Goal: Task Accomplishment & Management: Use online tool/utility

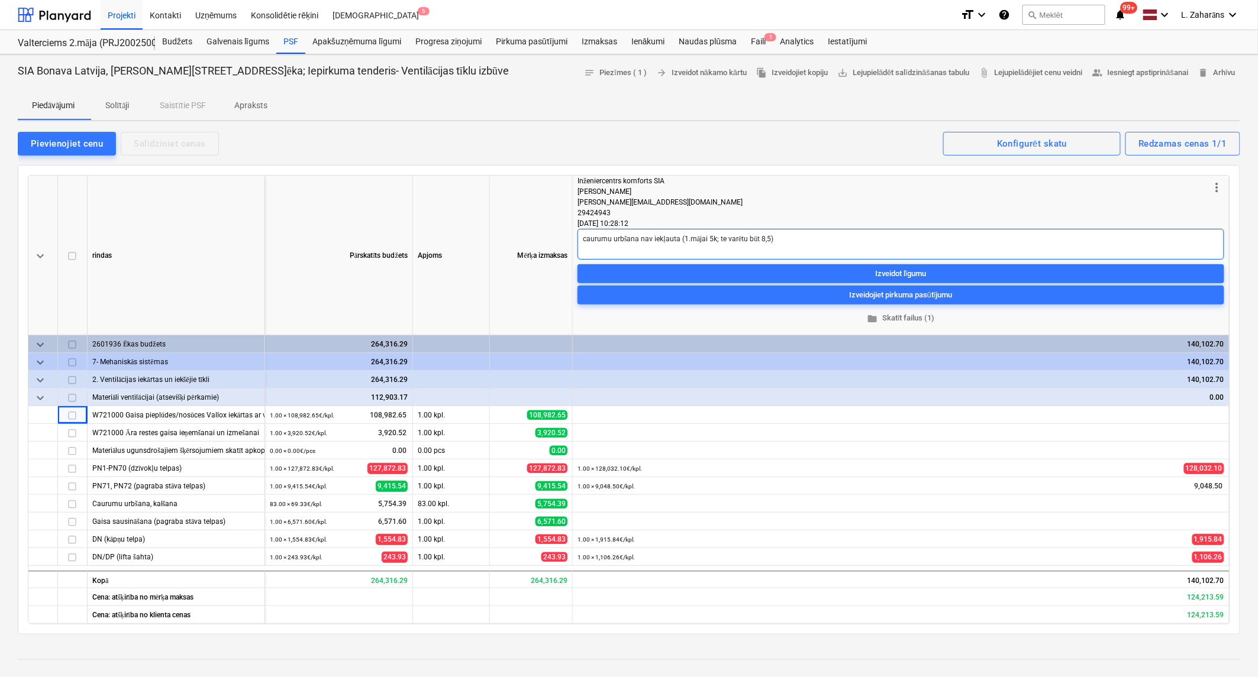
type textarea "x"
drag, startPoint x: 812, startPoint y: 235, endPoint x: 823, endPoint y: 227, distance: 13.5
click at [815, 232] on textarea "caurumu urbšana nav iekļauta (1.mājai 5k; te varētu būt 8,5)" at bounding box center [900, 244] width 647 height 31
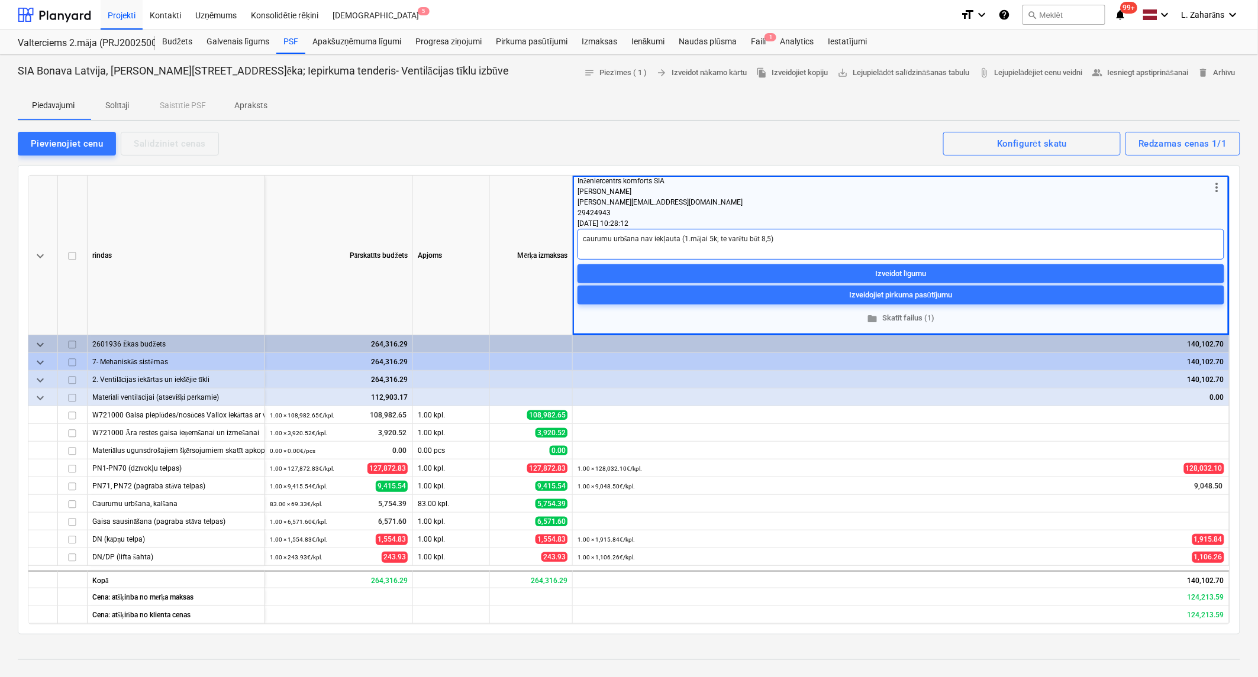
click at [768, 238] on textarea "caurumu urbšana nav iekļauta (1.mājai 5k; te varētu būt 8,5)" at bounding box center [900, 244] width 647 height 31
type textarea "caurumu urbšana nav iekļauta (1.mājai 5k; te varētu būt 8,5;)"
type textarea "x"
type textarea "caurumu urbšana nav iekļauta (1.mājai 5k; te varētu būt 8,5; )"
type textarea "x"
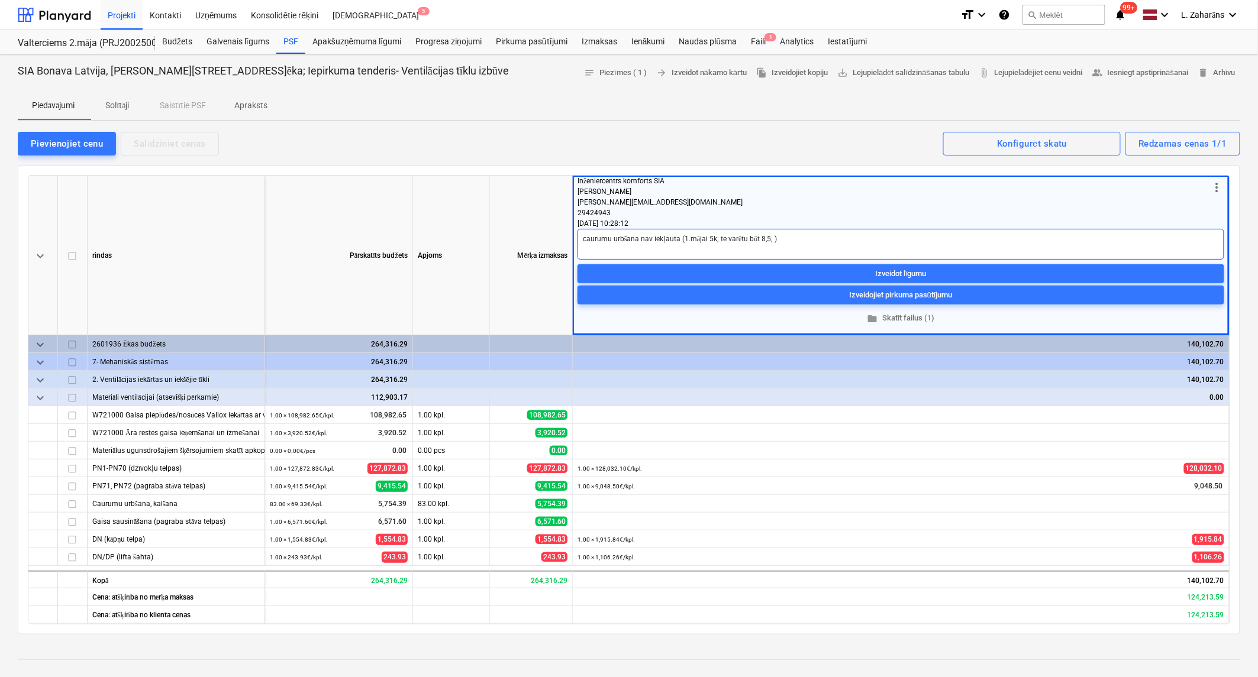
type textarea "caurumu urbšana nav iekļauta (1.mājai 5k; te varētu būt 8,5; b)"
type textarea "x"
type textarea "caurumu urbšana nav iekļauta (1.mājai 5k; te varētu būt 8,5; bū)"
type textarea "x"
type textarea "caurumu urbšana nav iekļauta (1.mājai 5k; te varētu būt 8,5; būs)"
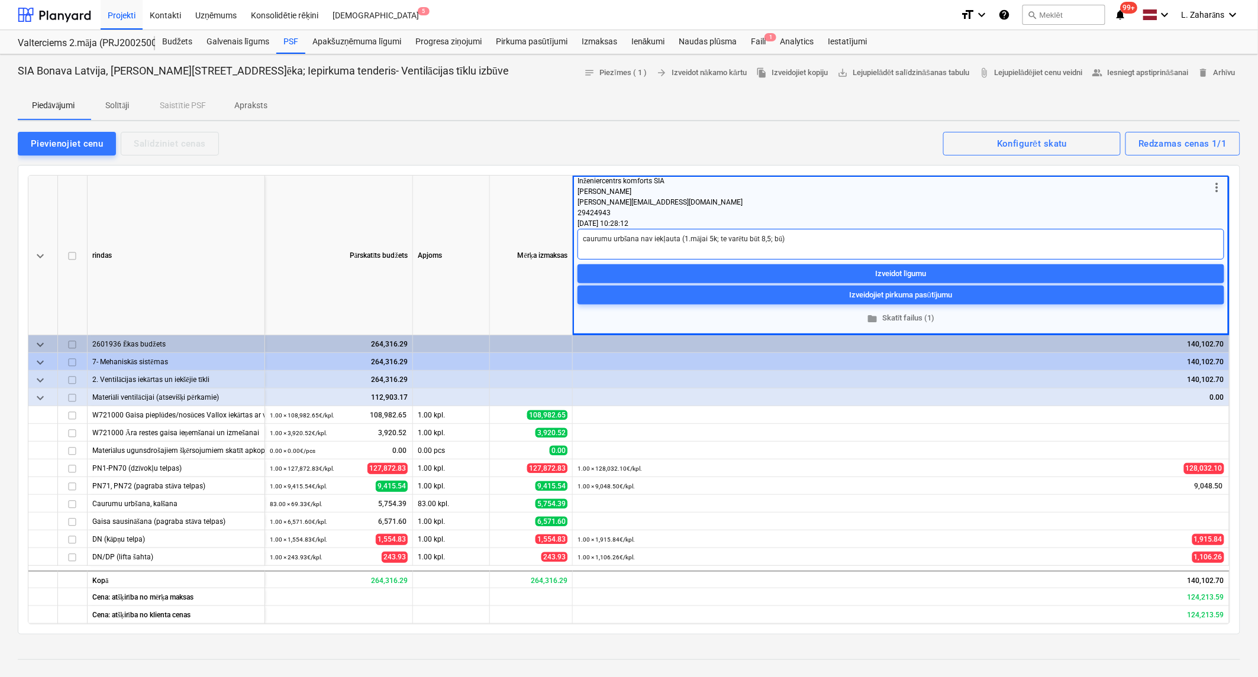
type textarea "x"
type textarea "caurumu urbšana nav iekļauta (1.mājai 5k; te varētu būt 8,5; būs )"
type textarea "x"
type textarea "caurumu urbšana nav iekļauta (1.mājai 5k; te varētu būt 8,5; būs m)"
type textarea "x"
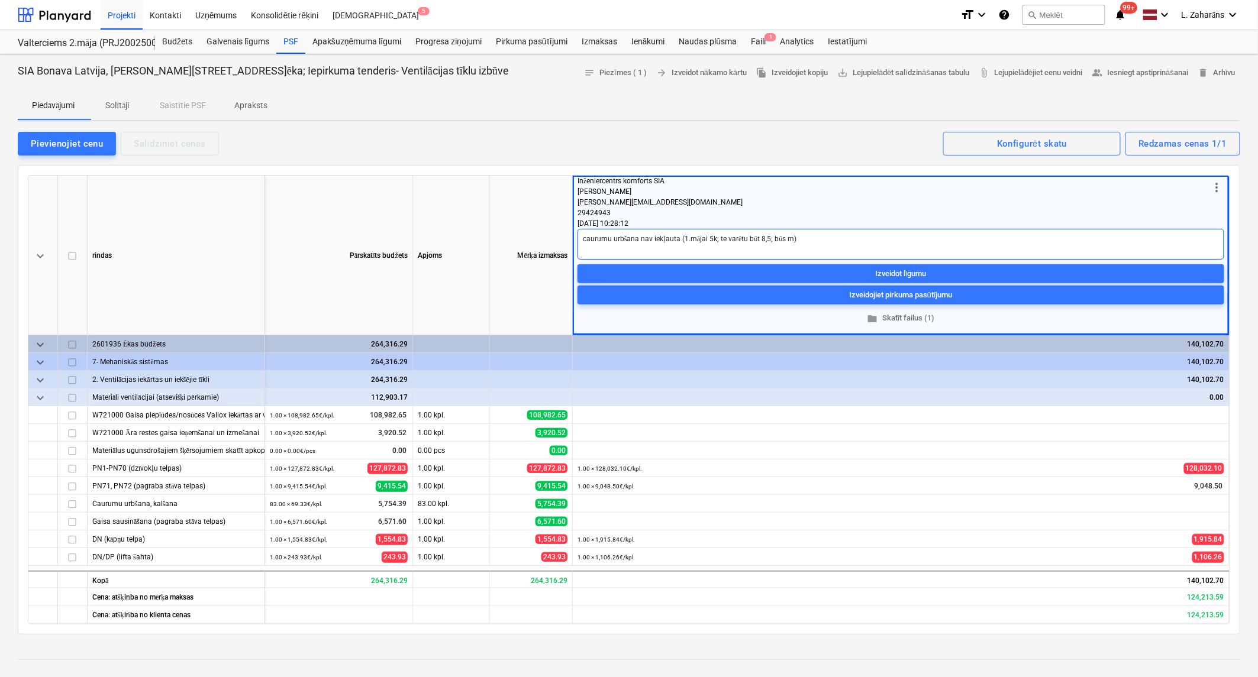
type textarea "caurumu urbšana nav iekļauta (1.mājai 5k; te varētu būt 8,5; būs mī)"
type textarea "x"
type textarea "caurumu urbšana nav iekļauta (1.mājai 5k; te varētu būt 8,5; būs mīn)"
type textarea "x"
type textarea "caurumu urbšana nav iekļauta (1.mājai 5k; te varētu būt 8,5; būs mīnu)"
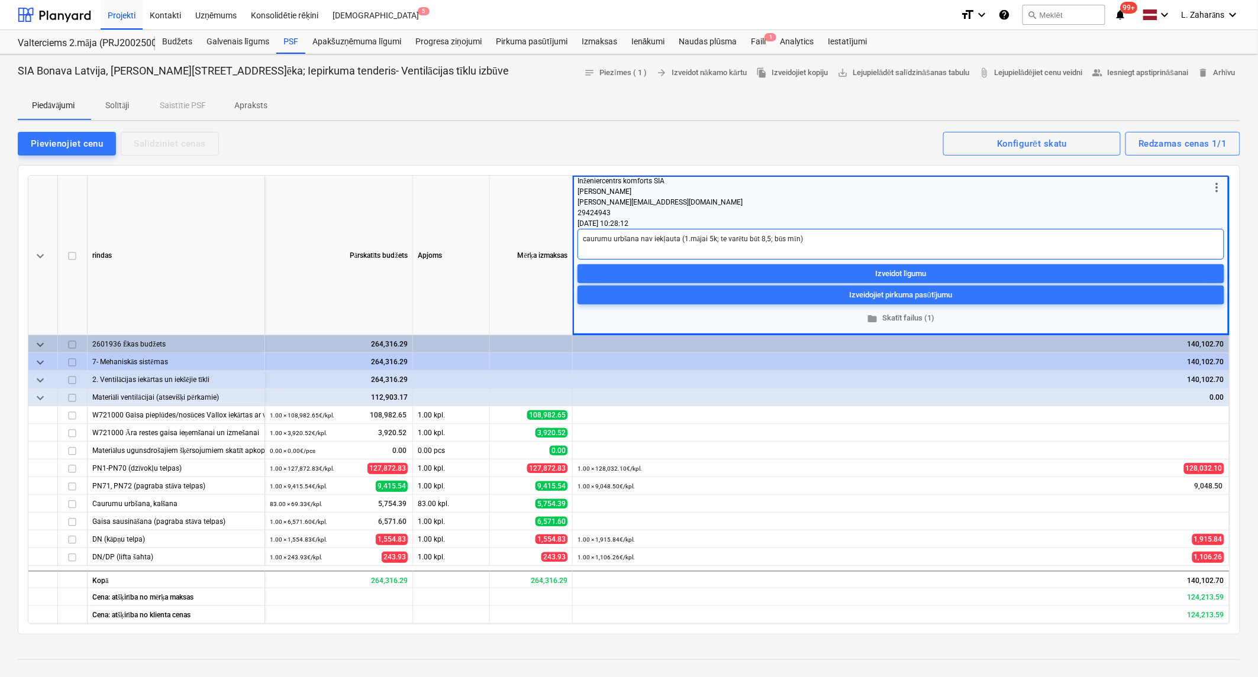
type textarea "x"
type textarea "caurumu urbšana nav iekļauta (1.mājai 5k; te varētu būt 8,5; būs mīnus)"
type textarea "x"
type textarea "caurumu urbšana nav iekļauta (1.mājai 5k; te varētu būt 8,5; būs mīnuss)"
type textarea "x"
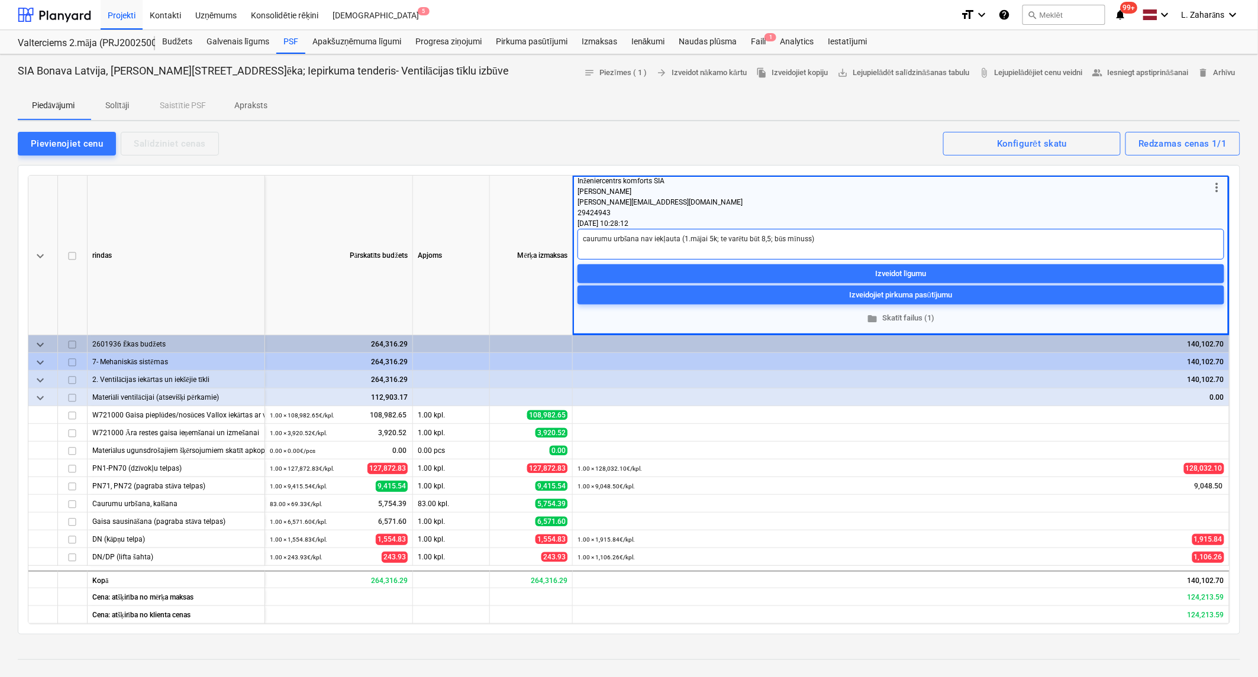
type textarea "caurumu urbšana nav iekļauta (1.mājai 5k; te varētu būt 8,5; būs mīnuss)"
click at [430, 214] on div "Apjoms" at bounding box center [451, 256] width 77 height 160
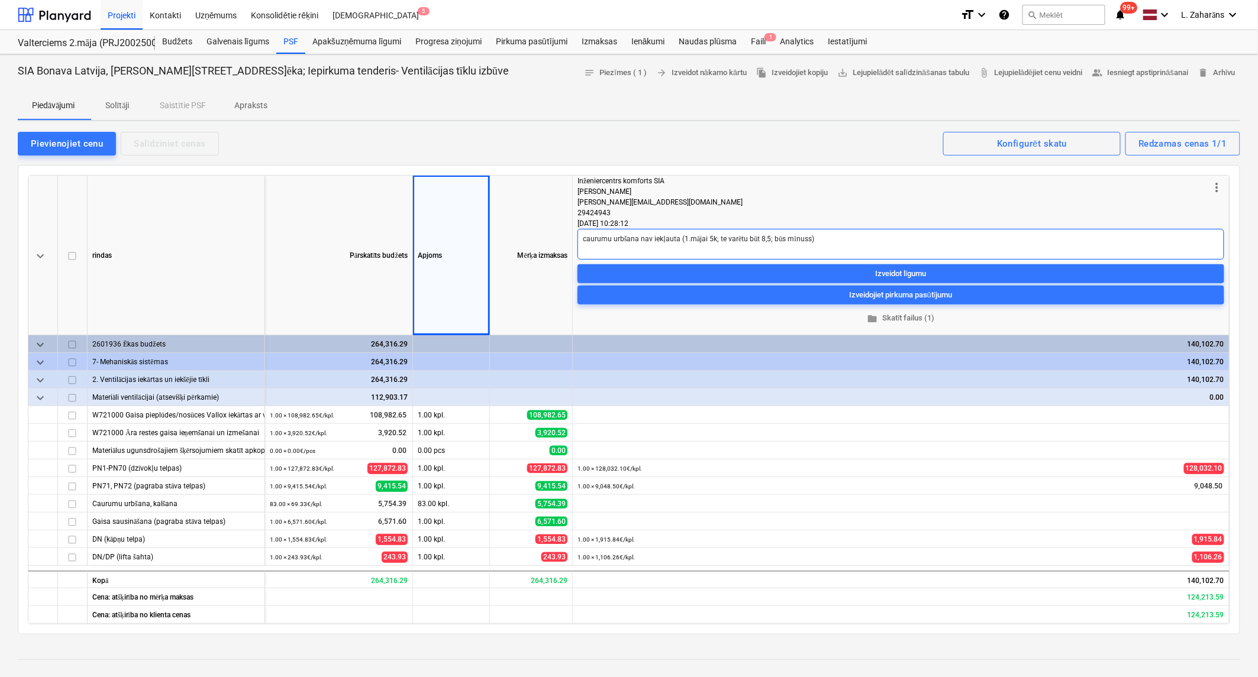
type textarea "x"
click at [825, 237] on textarea "caurumu urbšana nav iekļauta (1.mājai 5k; te varētu būt 8,5; būs mīnuss)" at bounding box center [900, 244] width 647 height 31
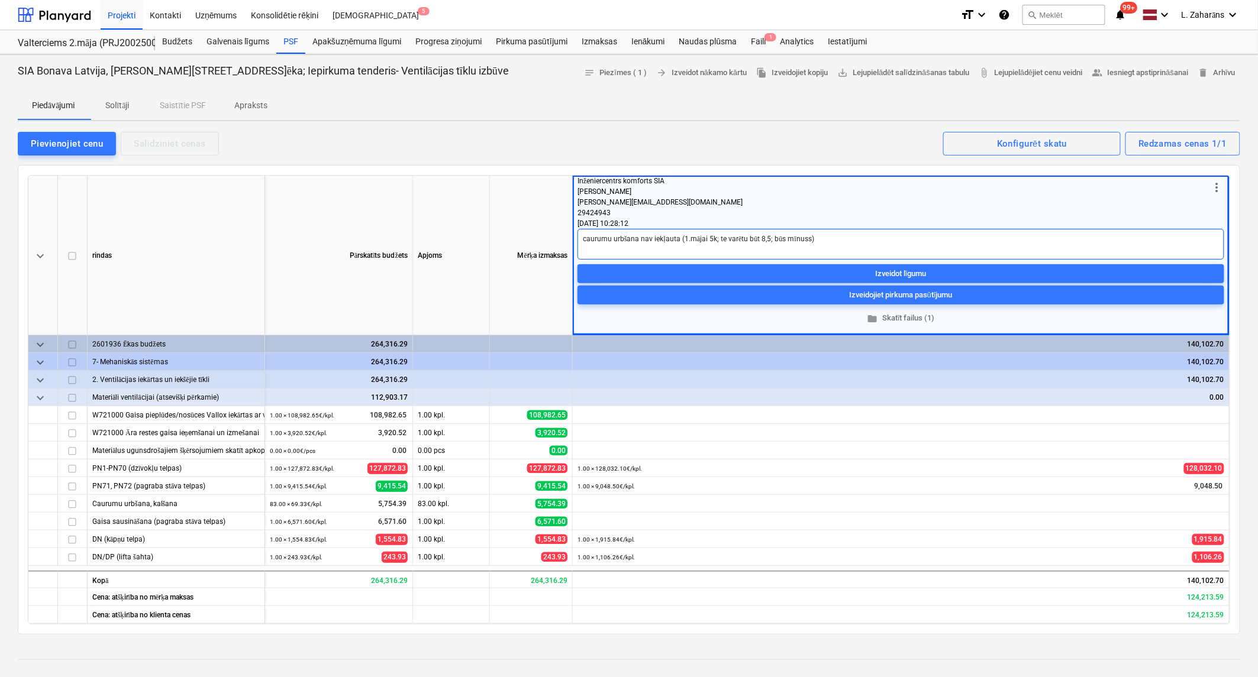
type textarea "caurumu urbšana nav iekļauta (1.mājai 5k; te varētu būt 8,5; būs mīnuss);"
type textarea "x"
type textarea "caurumu urbšana nav iekļauta (1.mājai 5k; te varētu būt 8,5; būs mīnuss);"
type textarea "x"
type textarea "caurumu urbšana nav iekļauta (1.mājai 5k; te varētu būt 8,5; būs mīnuss); k"
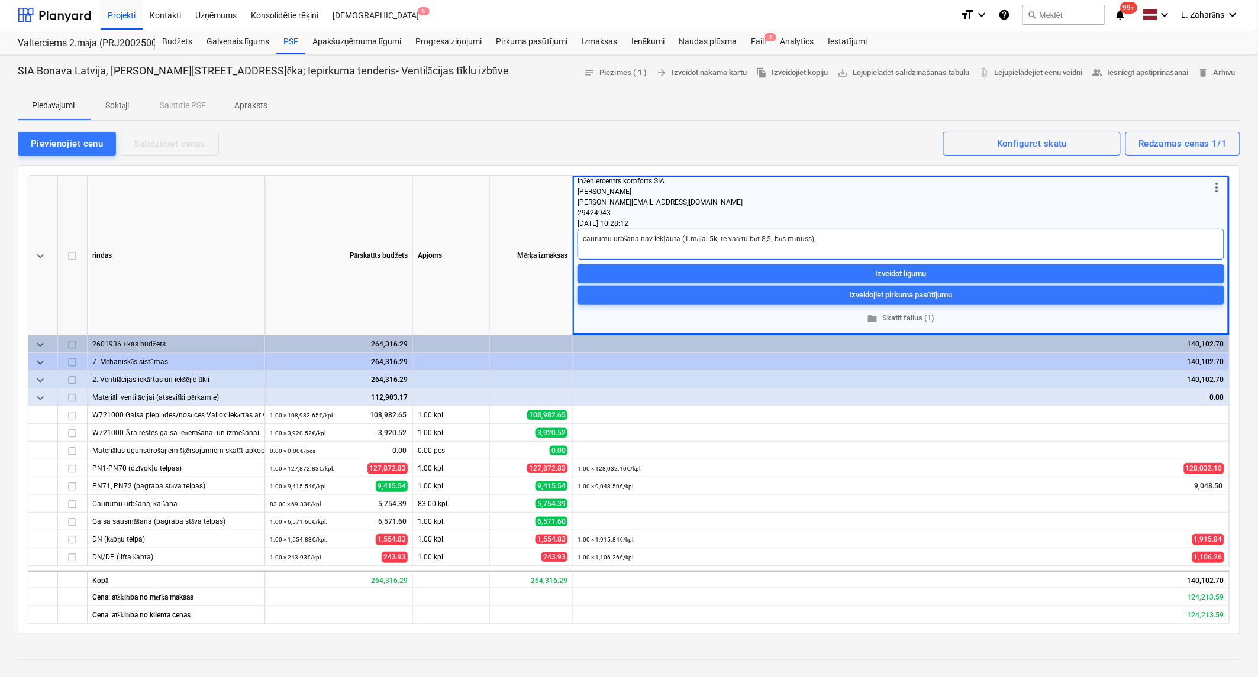
type textarea "x"
type textarea "caurumu urbšana nav iekļauta (1.mājai 5k; te varētu būt 8,5; būs mīnuss); ko"
type textarea "x"
type textarea "caurumu urbšana nav iekļauta (1.mājai 5k; te varētu būt 8,5; būs mīnuss); kop"
type textarea "x"
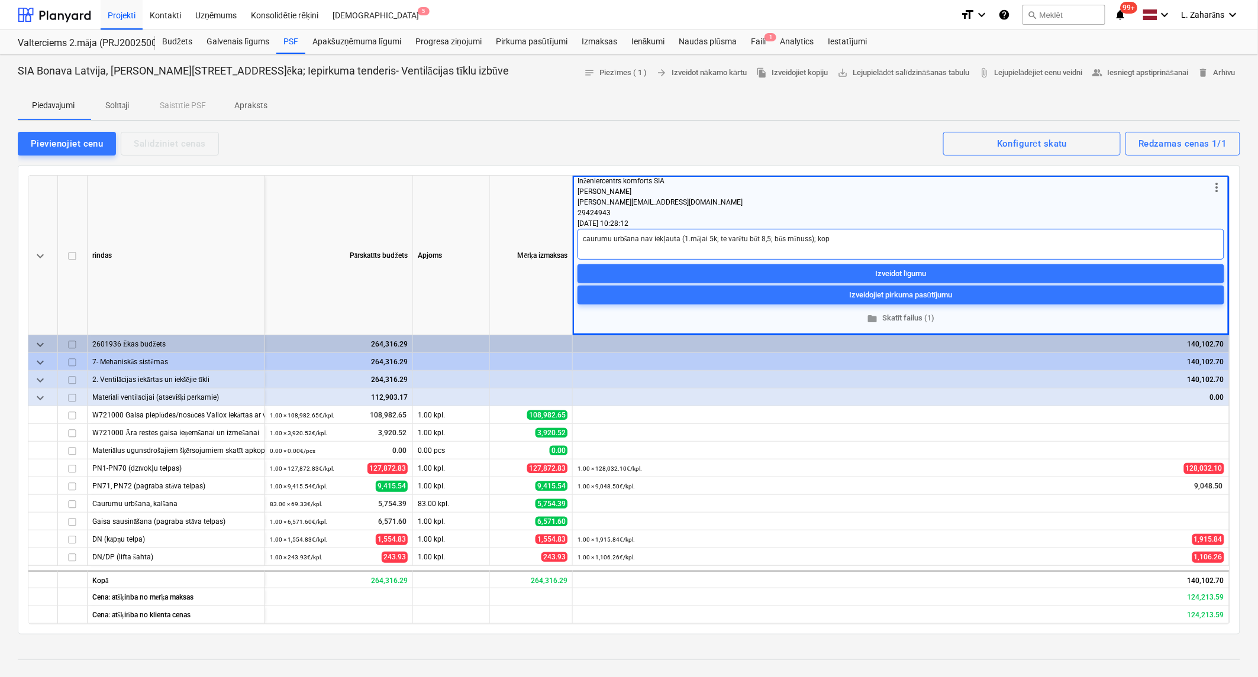
type textarea "caurumu urbšana nav iekļauta (1.mājai 5k; te varētu būt 8,5; būs mīnuss); kopu"
type textarea "x"
type textarea "caurumu urbšana nav iekļauta (1.mājai 5k; te varētu būt 8,5; būs mīnuss); kopum"
type textarea "x"
type textarea "caurumu urbšana nav iekļauta (1.mājai 5k; te varētu būt 8,5; būs mīnuss); kopumā"
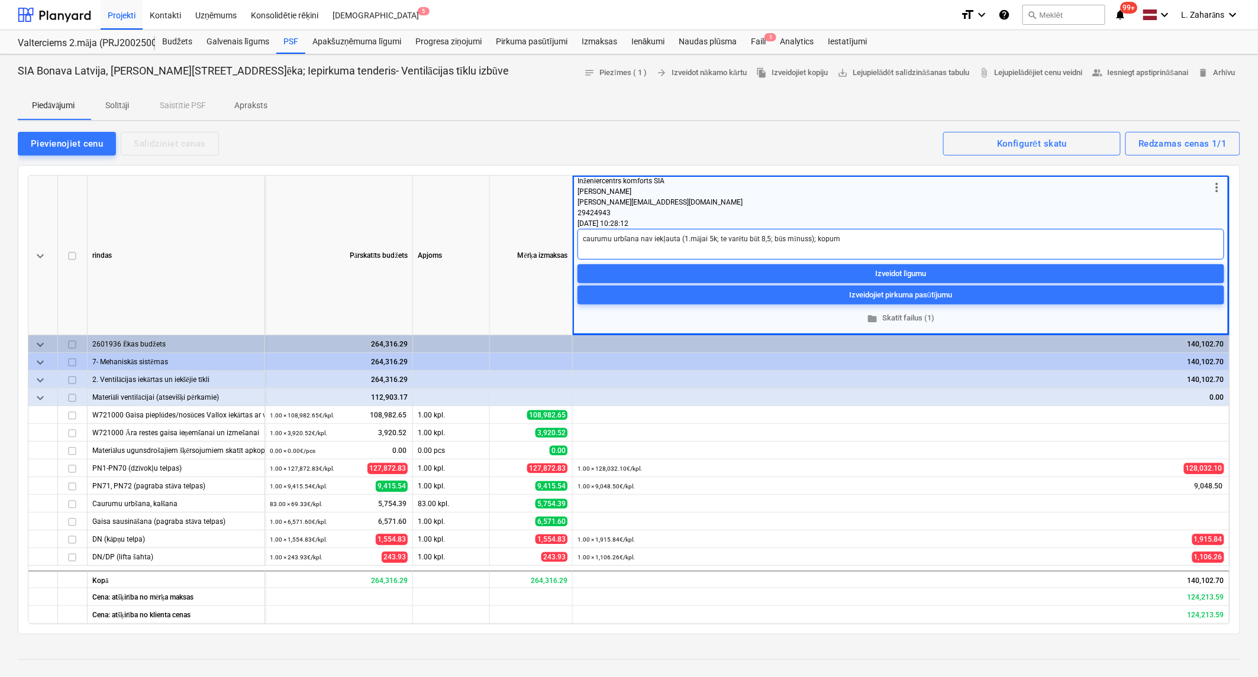
type textarea "x"
type textarea "caurumu urbšana nav iekļauta (1.mājai 5k; te varētu būt 8,5; būs mīnuss); kopumā"
type textarea "x"
type textarea "caurumu urbšana nav iekļauta (1.mājai 5k; te varētu būt 8,5; būs mīnuss); kopum…"
type textarea "x"
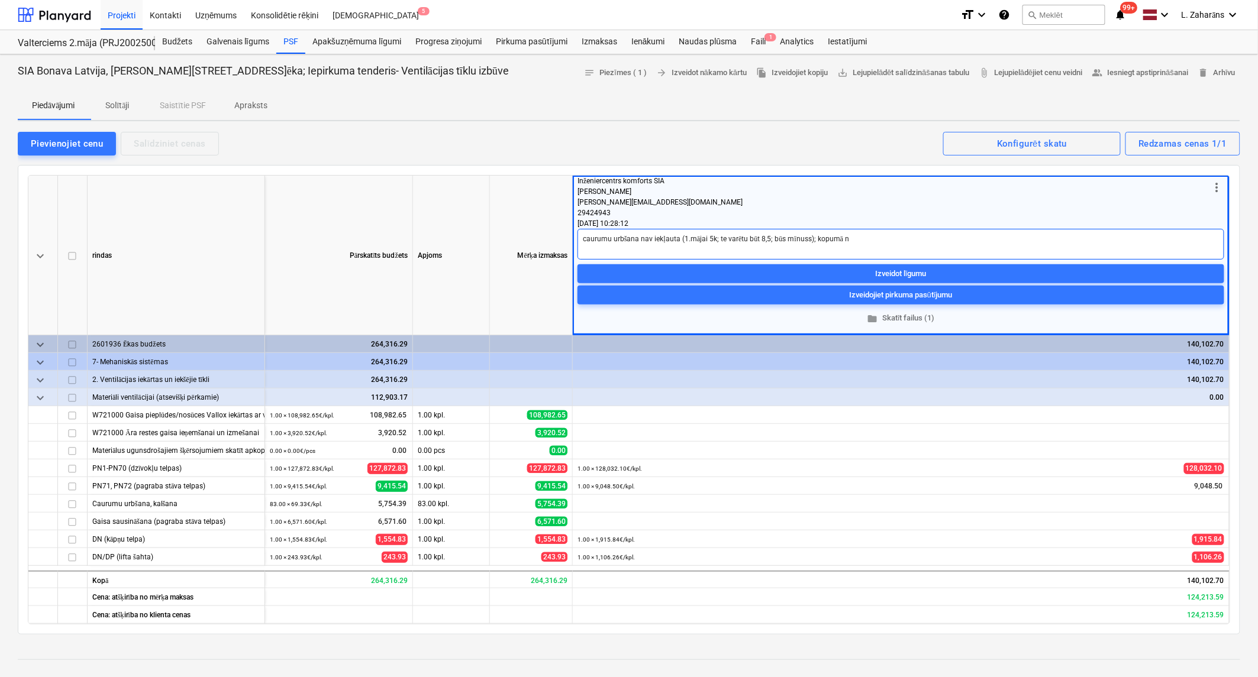
type textarea "caurumu urbšana nav iekļauta (1.mājai 5k; te varētu būt 8,5; būs mīnuss); kopum…"
type textarea "x"
type textarea "caurumu urbšana nav iekļauta (1.mājai 5k; te varētu būt 8,5; būs mīnuss); kopum…"
type textarea "x"
type textarea "caurumu urbšana nav iekļauta (1.mājai 5k; te varētu būt 8,5; būs mīnuss); kopum…"
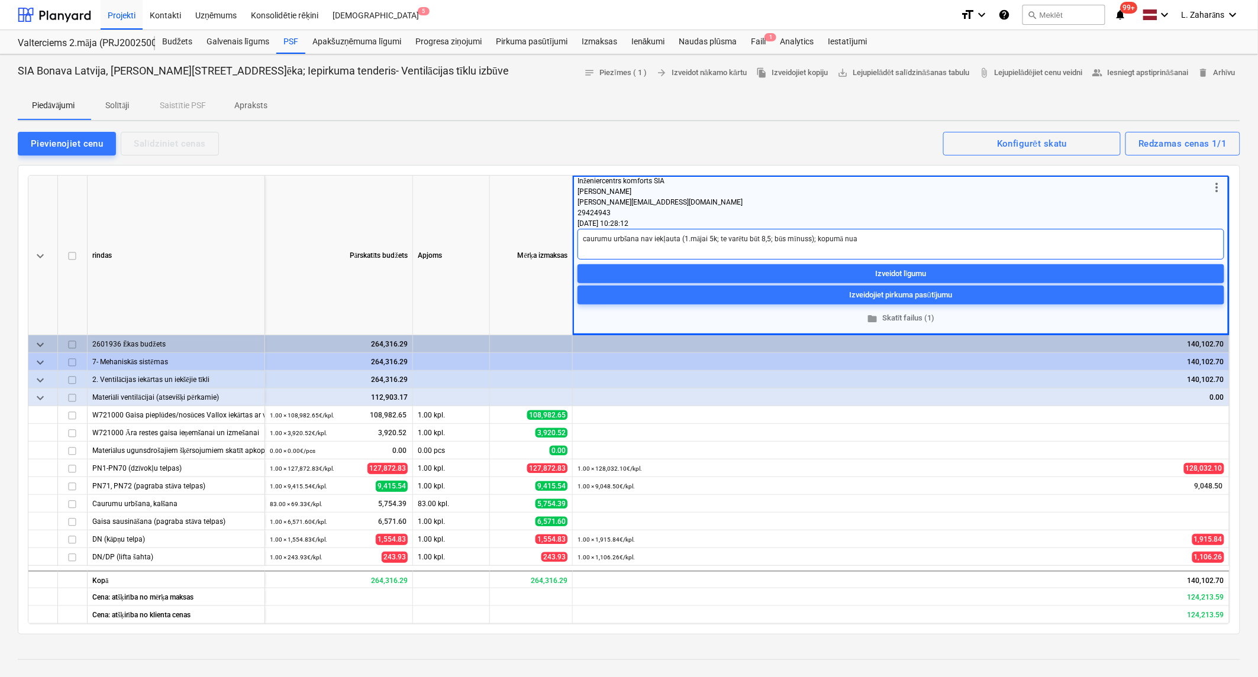
type textarea "x"
type textarea "caurumu urbšana nav iekļauta (1.mājai 5k; te varētu būt 8,5; būs mīnuss); kopum…"
type textarea "x"
type textarea "caurumu urbšana nav iekļauta (1.mājai 5k; te varētu būt 8,5; būs mīnuss); kopum…"
type textarea "x"
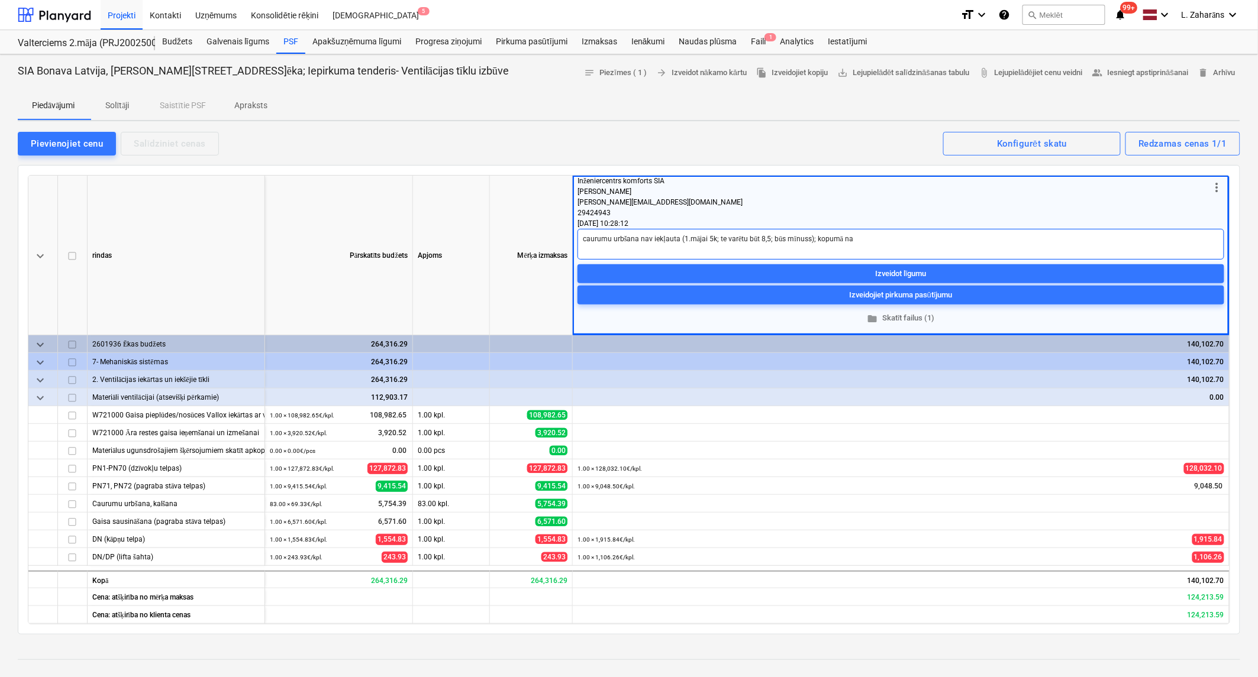
type textarea "caurumu urbšana nav iekļauta (1.mājai 5k; te varētu būt 8,5; būs mīnuss); kopum…"
type textarea "x"
type textarea "caurumu urbšana nav iekļauta (1.mājai 5k; te varētu būt 8,5; būs mīnuss); kopum…"
type textarea "x"
type textarea "caurumu urbšana nav iekļauta (1.mājai 5k; te varētu būt 8,5; būs mīnuss); kopum…"
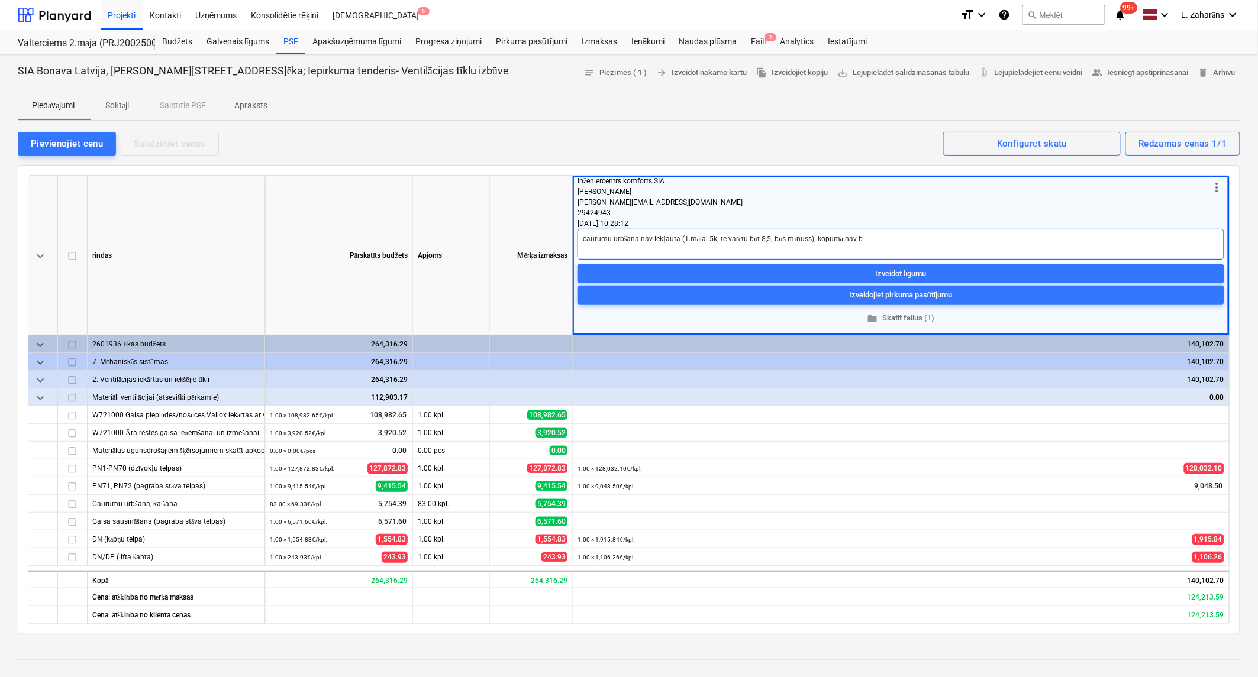
type textarea "x"
type textarea "caurumu urbšana nav iekļauta (1.mājai 5k; te varētu būt 8,5; būs mīnuss); kopum…"
type textarea "x"
type textarea "caurumu urbšana nav iekļauta (1.mājai 5k; te varētu būt 8,5; būs mīnuss); kopum…"
type textarea "x"
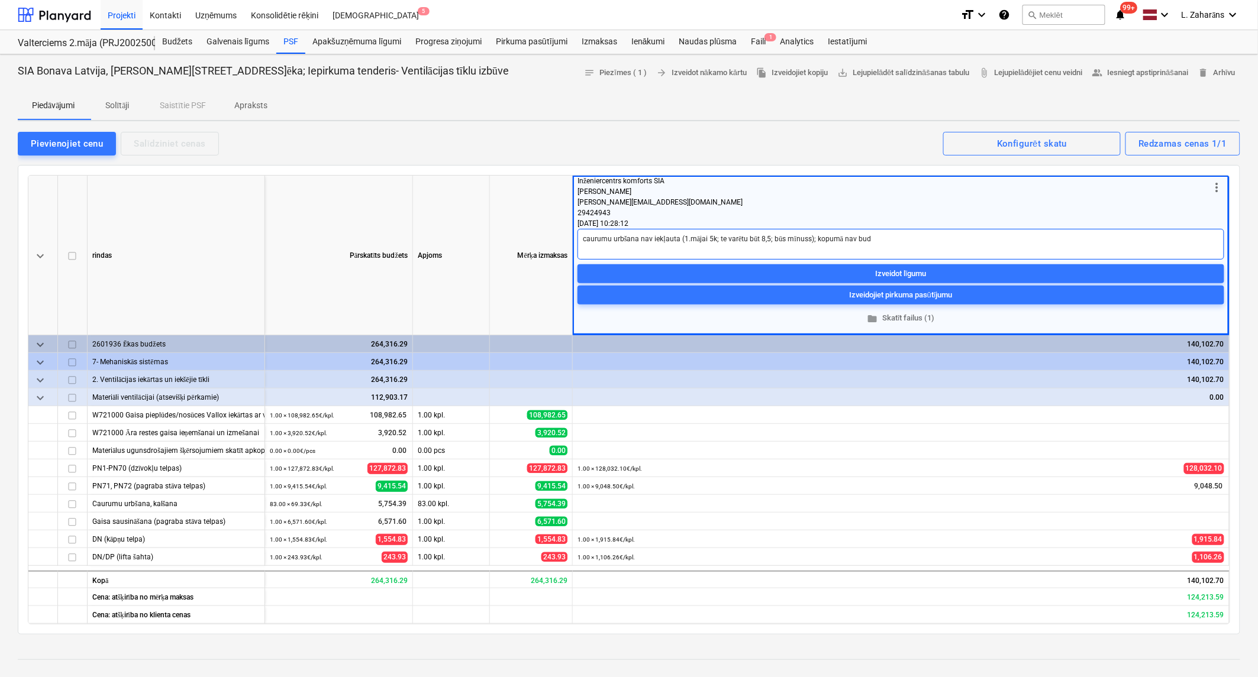
type textarea "caurumu urbšana nav iekļauta (1.mājai 5k; te varētu būt 8,5; būs mīnuss); kopum…"
type textarea "x"
type textarea "caurumu urbšana nav iekļauta (1.mājai 5k; te varētu būt 8,5; būs mīnuss); kopum…"
type textarea "x"
type textarea "caurumu urbšana nav iekļauta (1.mājai 5k; te varētu būt 8,5; būs mīnuss); kopum…"
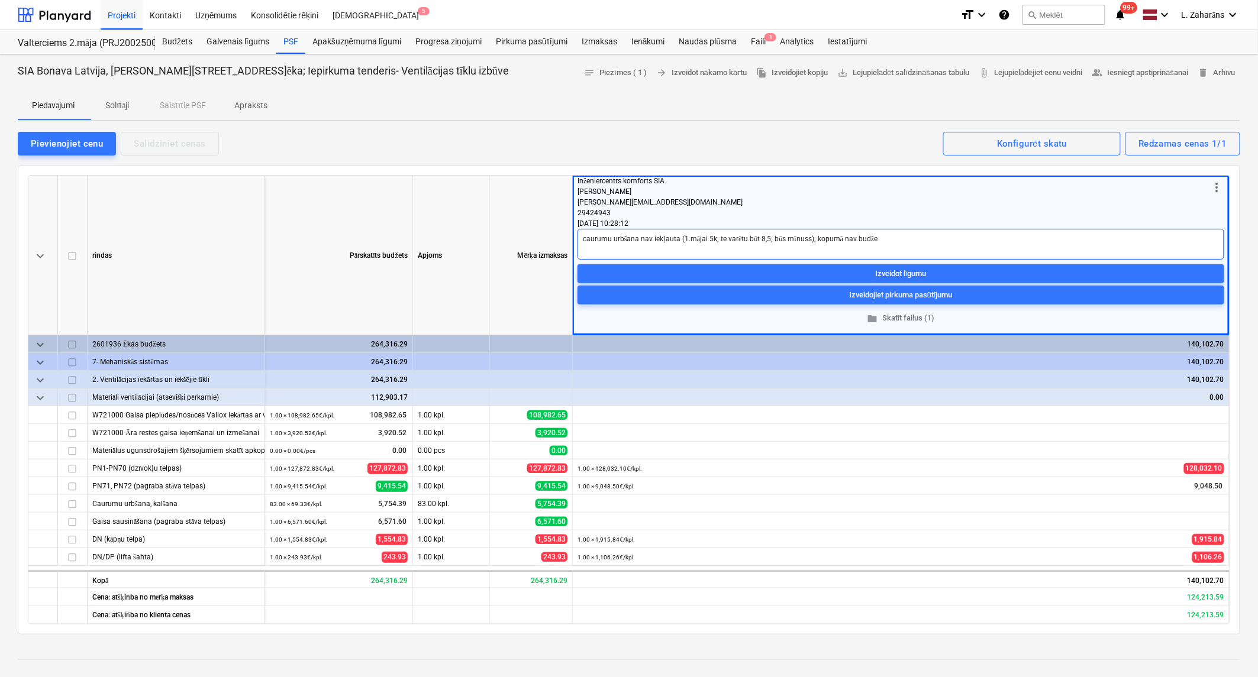
type textarea "x"
type textarea "caurumu urbšana nav iekļauta (1.mājai 5k; te varētu būt 8,5; būs mīnuss); kopum…"
type textarea "x"
type textarea "caurumu urbšana nav iekļauta (1.mājai 5k; te varētu būt 8,5; būs mīnuss); kopum…"
type textarea "x"
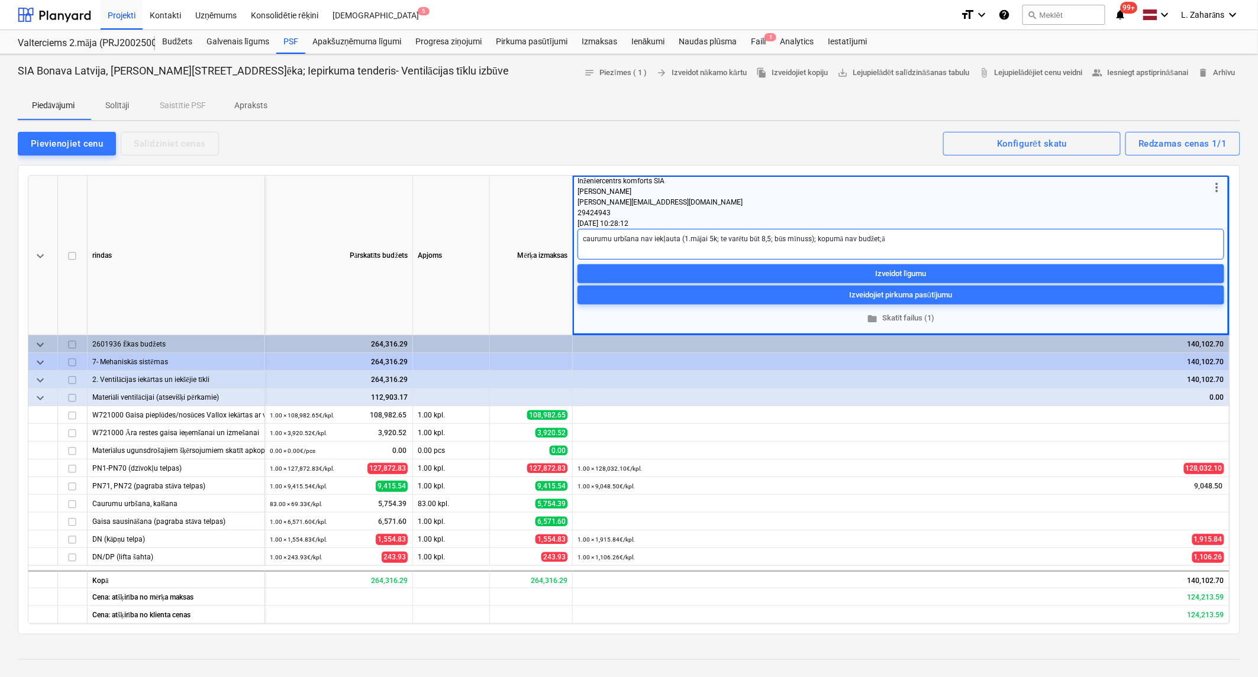
type textarea "caurumu urbšana nav iekļauta (1.mājai 5k; te varētu būt 8,5; būs mīnuss); kopum…"
type textarea "x"
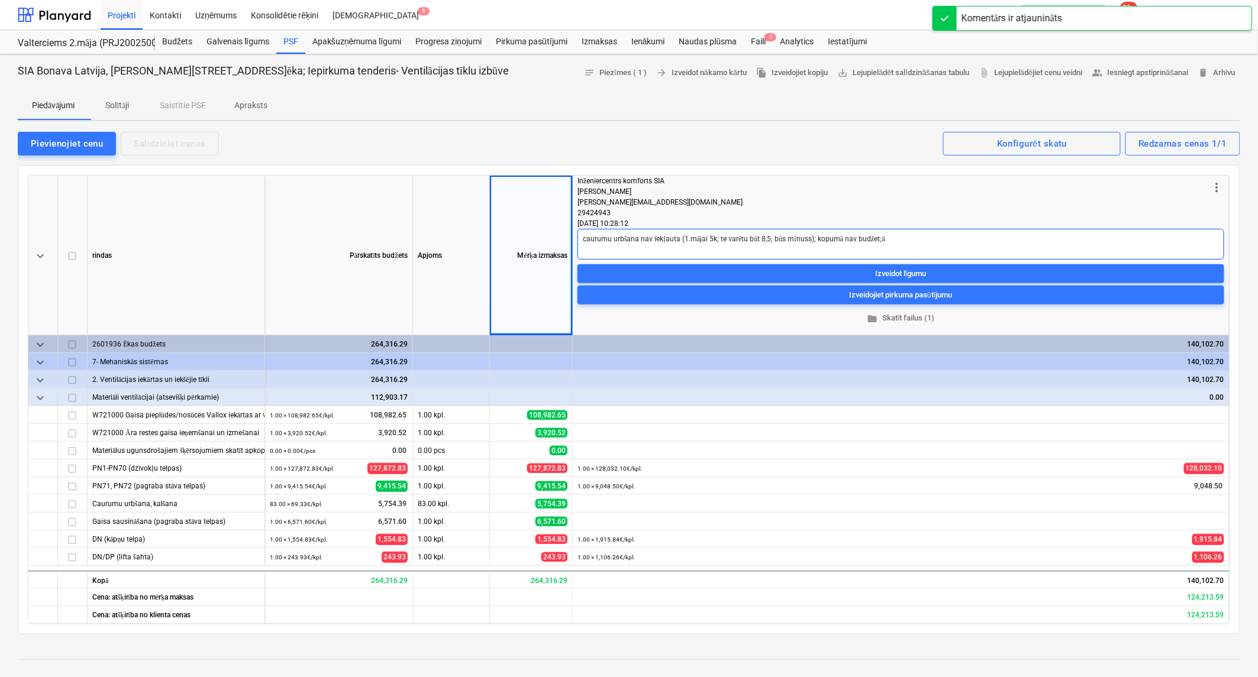
click at [880, 240] on textarea "caurumu urbšana nav iekļauta (1.mājai 5k; te varētu būt 8,5; būs mīnuss); kopum…" at bounding box center [900, 244] width 647 height 31
click at [877, 238] on textarea "caurumu urbšana nav iekļauta (1.mājai 5k; te varētu būt 8,5; būs mīnuss); kopum…" at bounding box center [900, 244] width 647 height 31
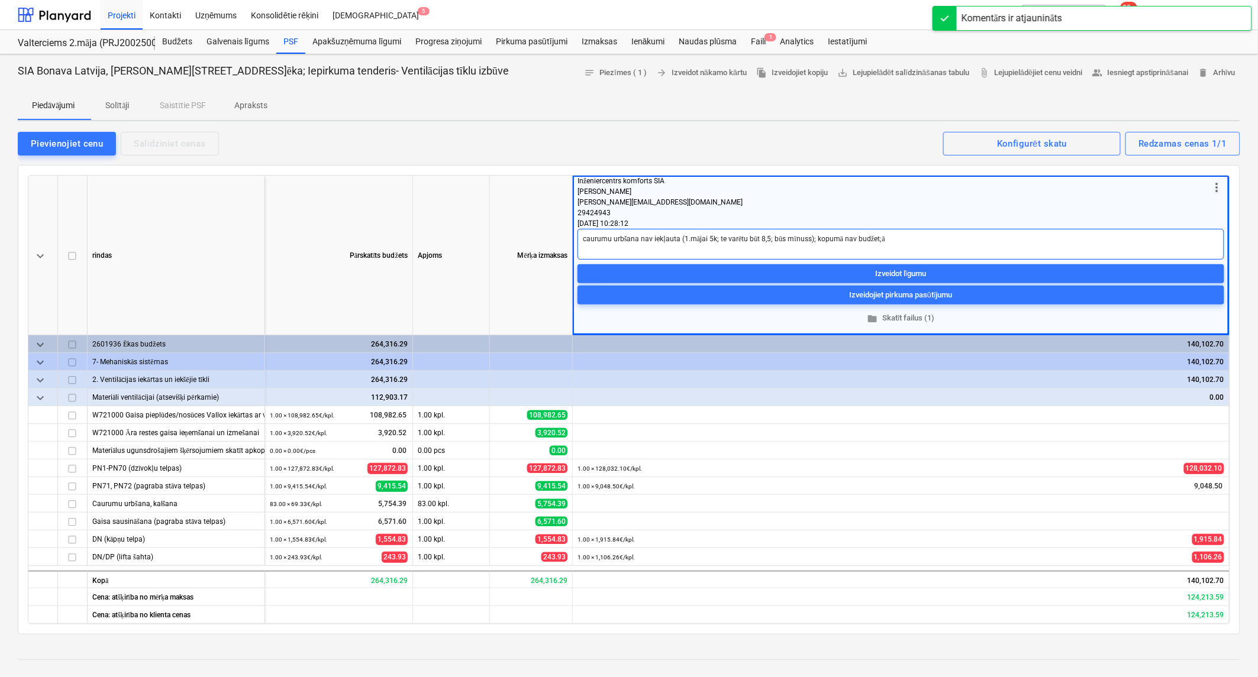
type textarea "caurumu urbšana nav iekļauta (1.mājai 5k; te varētu būt 8,5; būs mīnuss); kopum…"
type textarea "x"
type textarea "caurumu urbšana nav iekļauta (1.mājai 5k; te varētu būt 8,5; būs mīnuss); kopum…"
type textarea "x"
type textarea "caurumu urbšana nav iekļauta (1.mājai 5k; te varētu būt 8,5; būs mīnuss); kopum…"
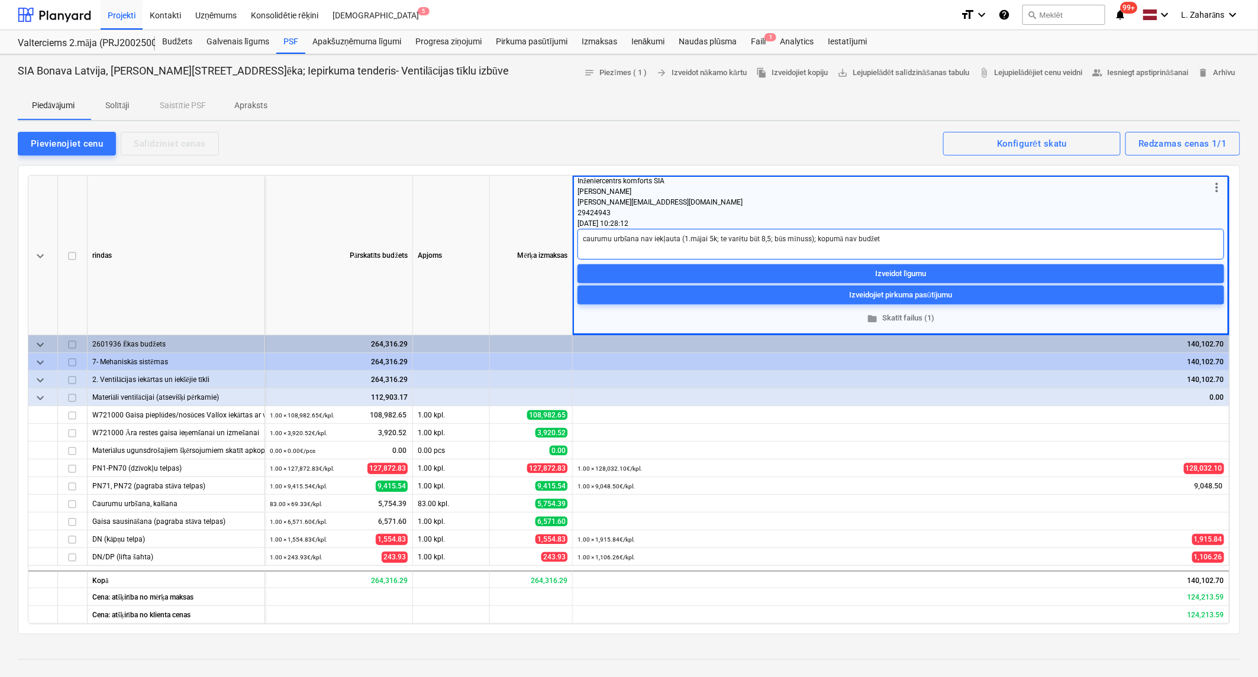
type textarea "x"
type textarea "caurumu urbšana nav iekļauta (1.mājai 5k; te varētu būt 8,5; būs mīnuss); kopum…"
drag, startPoint x: 664, startPoint y: 432, endPoint x: 675, endPoint y: 441, distance: 14.7
click at [664, 432] on div "1.00 × 0.00€ / kpl. 0.00" at bounding box center [900, 433] width 647 height 18
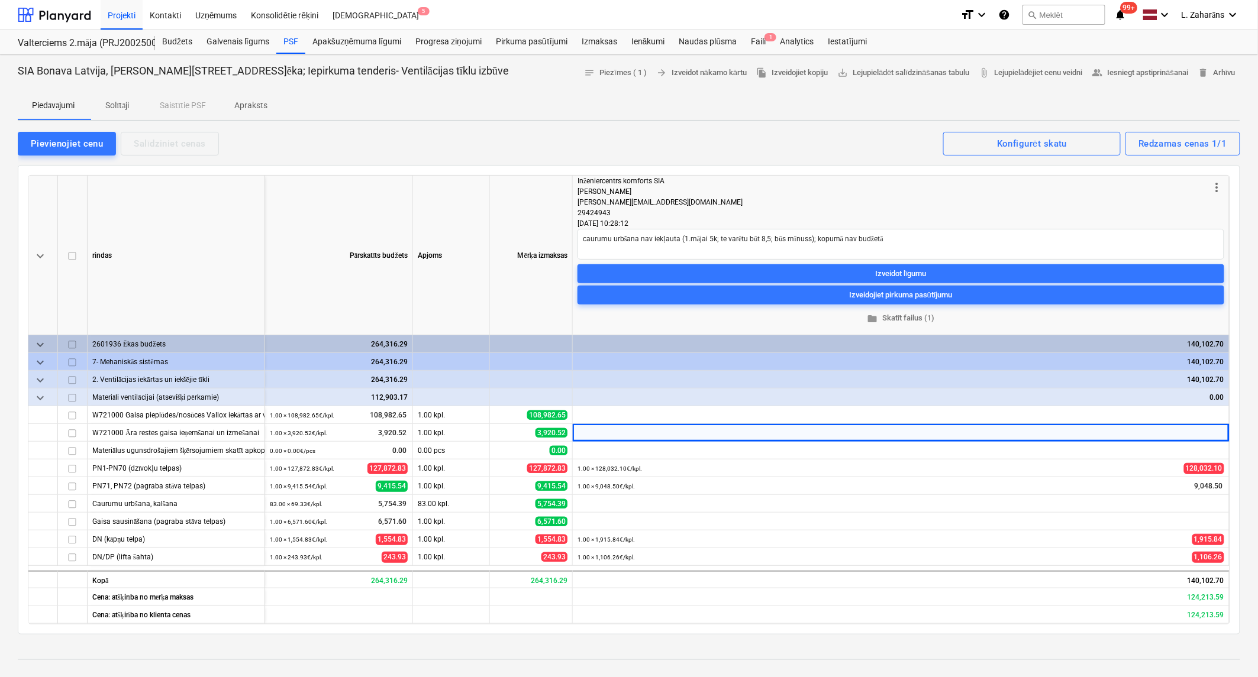
type textarea "x"
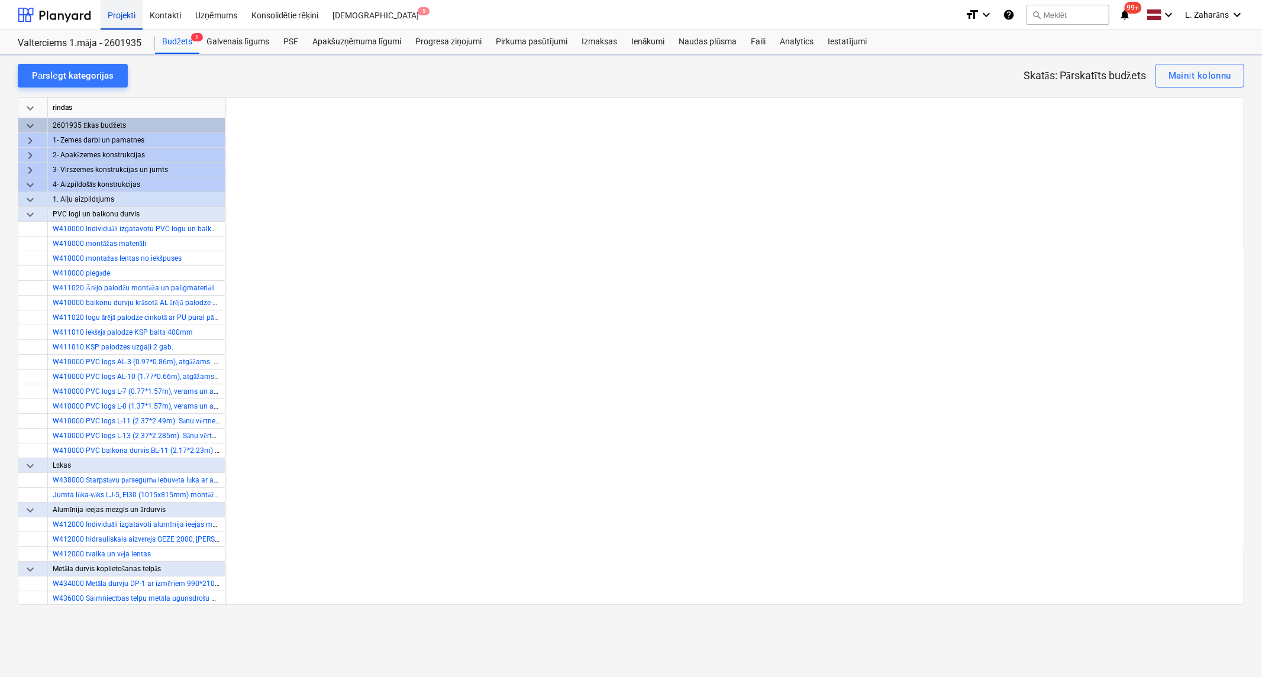
scroll to position [0, 1789]
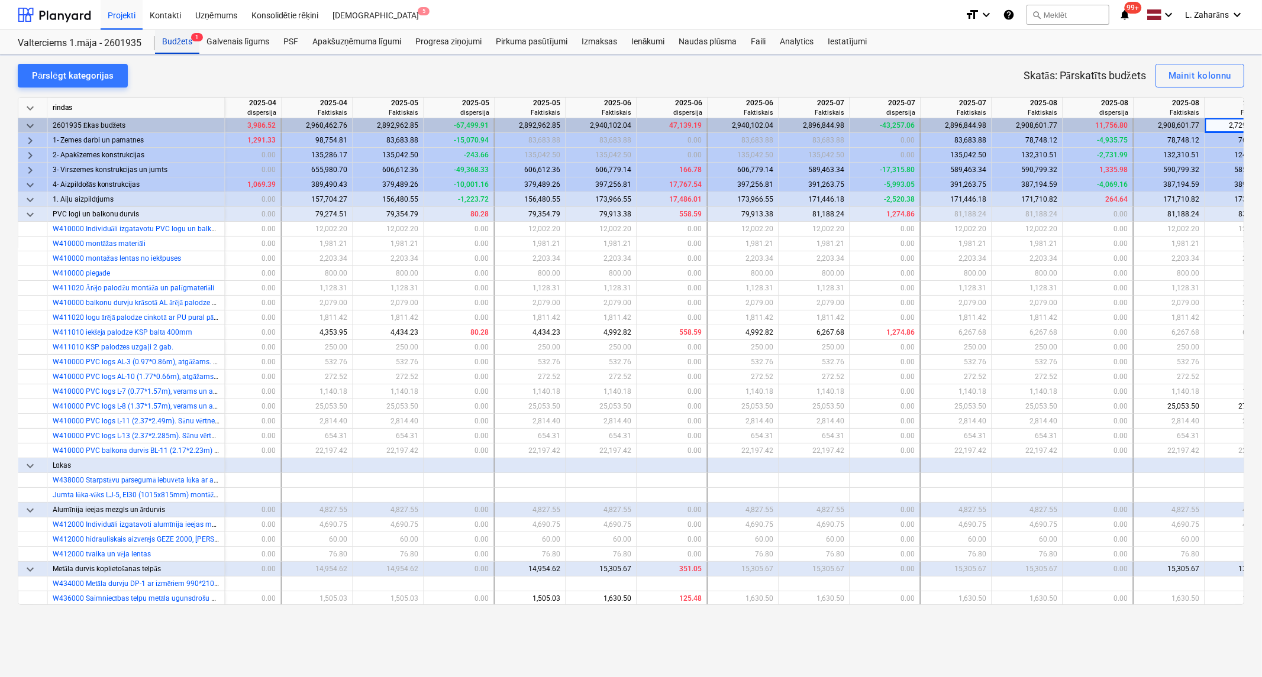
click at [183, 43] on div "Budžets 1" at bounding box center [177, 42] width 44 height 24
